Goal: Task Accomplishment & Management: Manage account settings

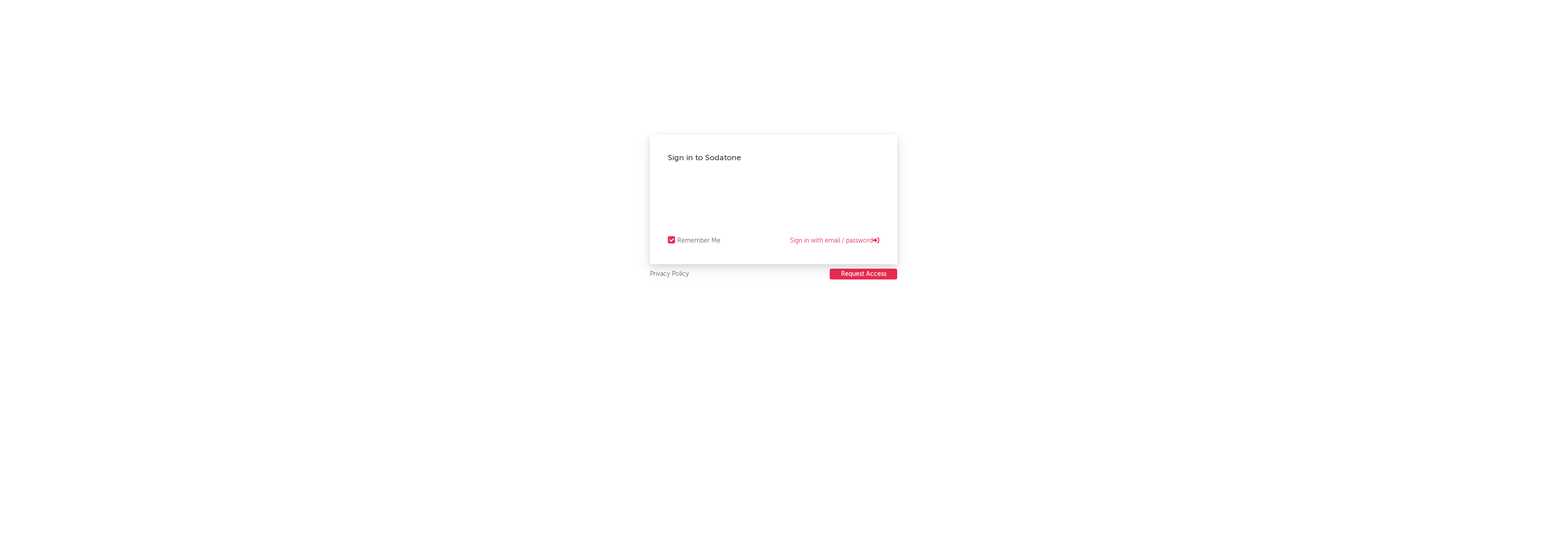
select select "recorded_music"
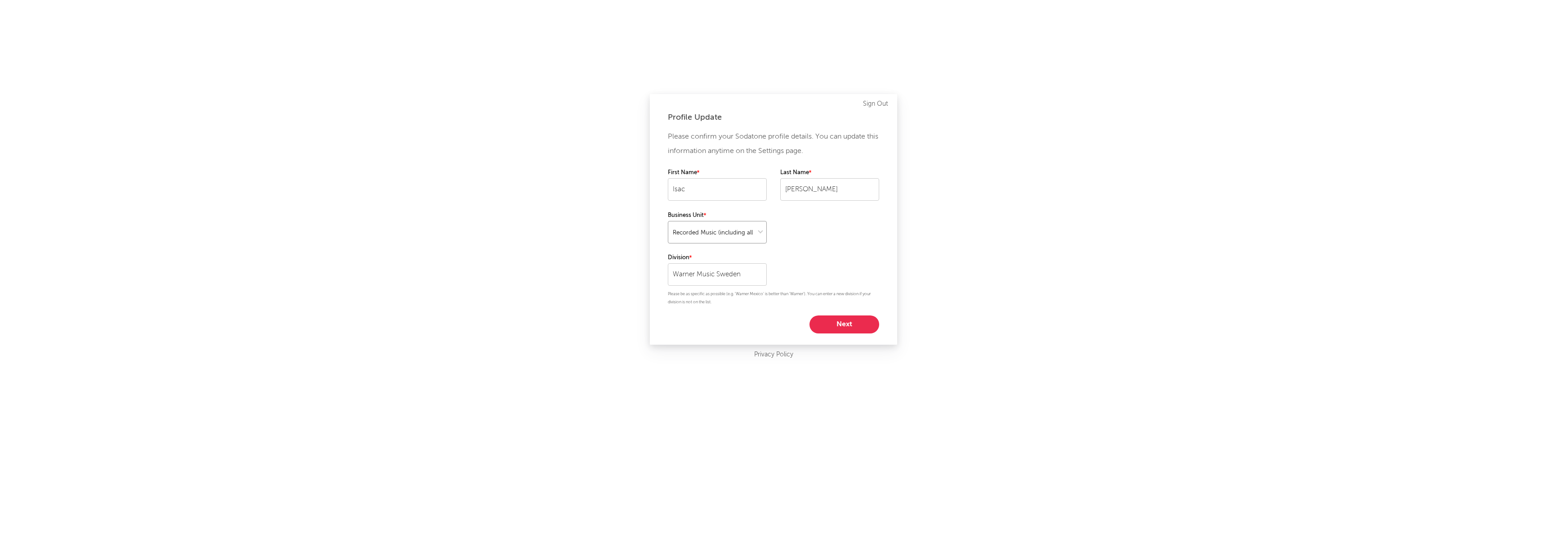
click at [749, 227] on select at bounding box center [717, 232] width 99 height 22
click at [848, 324] on button "Next" at bounding box center [845, 324] width 70 height 18
select select "other"
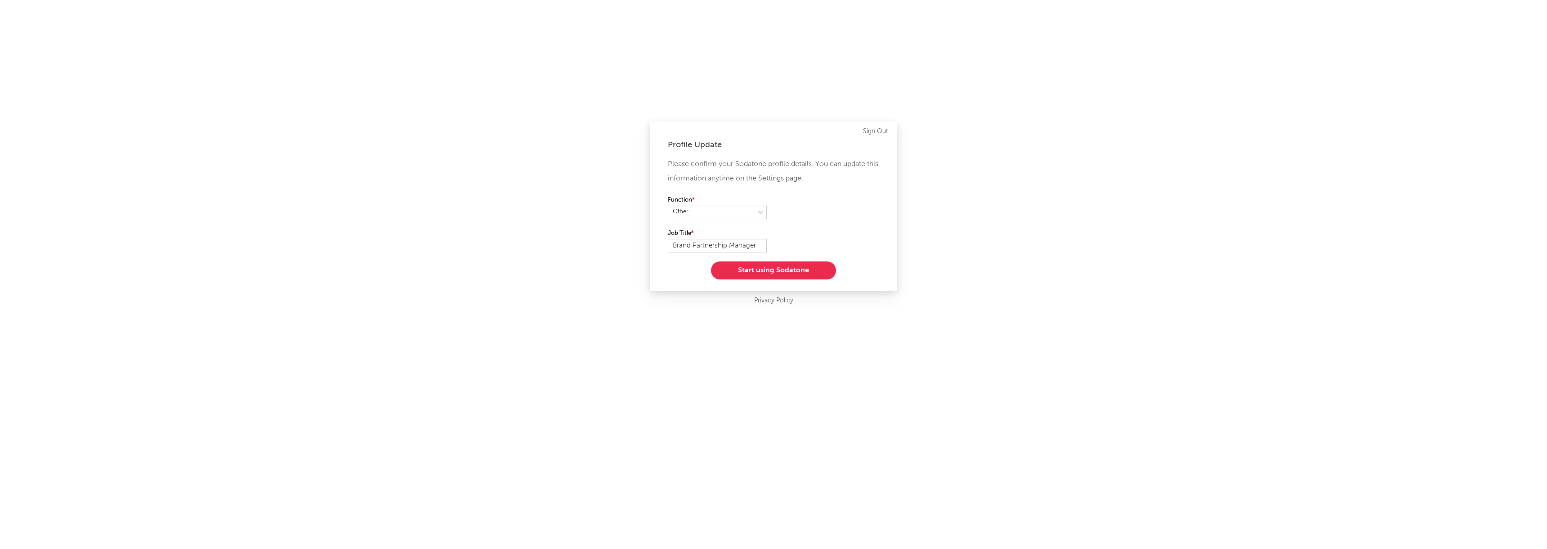
click at [774, 270] on button "Start using Sodatone" at bounding box center [773, 270] width 125 height 18
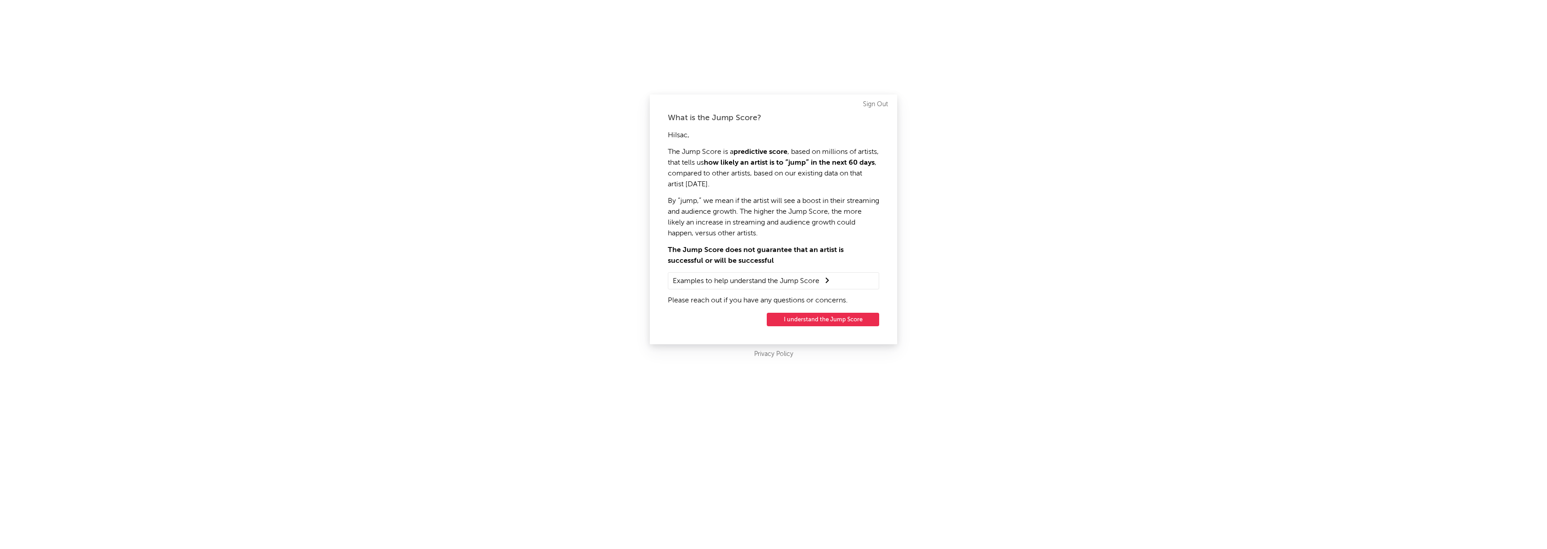
click at [825, 316] on button "I understand the Jump Score" at bounding box center [823, 319] width 112 height 13
